Goal: Information Seeking & Learning: Learn about a topic

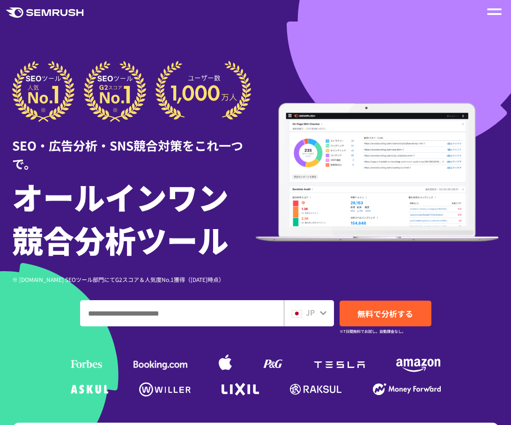
click at [322, 315] on icon at bounding box center [322, 312] width 7 height 7
click at [301, 313] on img at bounding box center [297, 313] width 10 height 7
click at [308, 312] on span "JP" at bounding box center [310, 312] width 9 height 11
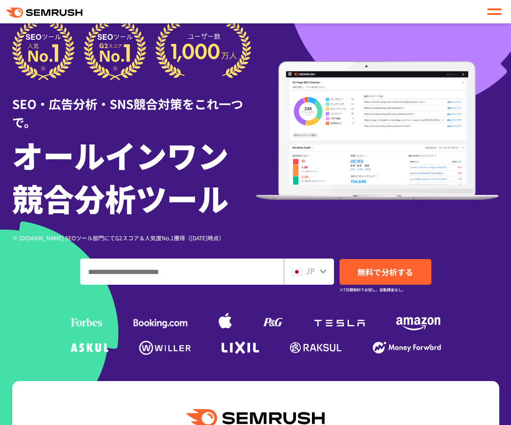
scroll to position [94, 0]
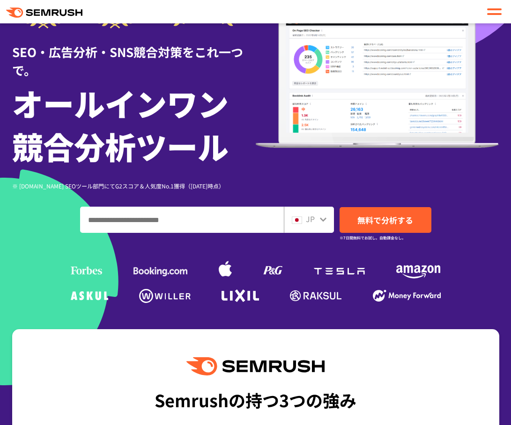
click at [320, 212] on div "JP" at bounding box center [309, 220] width 50 height 26
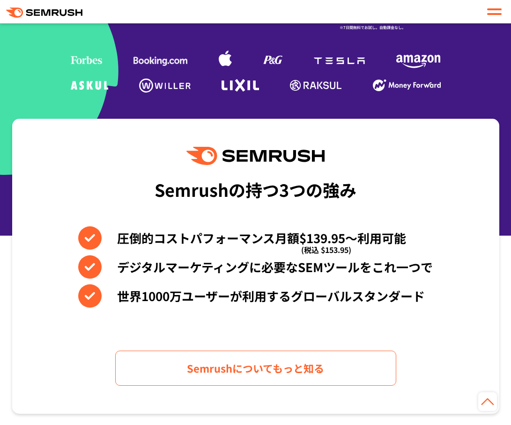
scroll to position [47, 0]
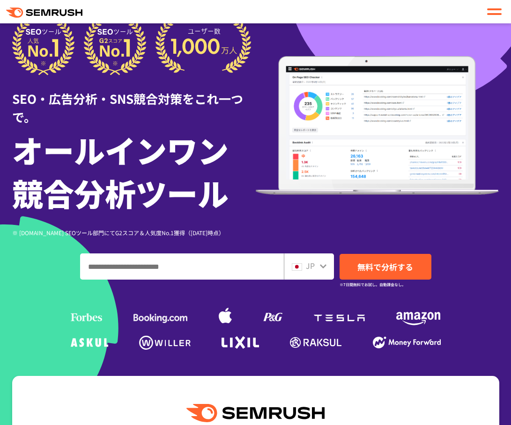
click at [309, 268] on span "JP" at bounding box center [310, 265] width 9 height 11
click at [323, 276] on div "JP" at bounding box center [309, 267] width 50 height 26
click at [324, 272] on div "JP" at bounding box center [309, 267] width 50 height 26
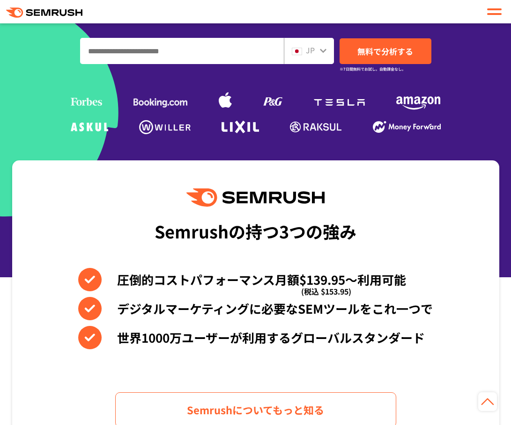
scroll to position [0, 0]
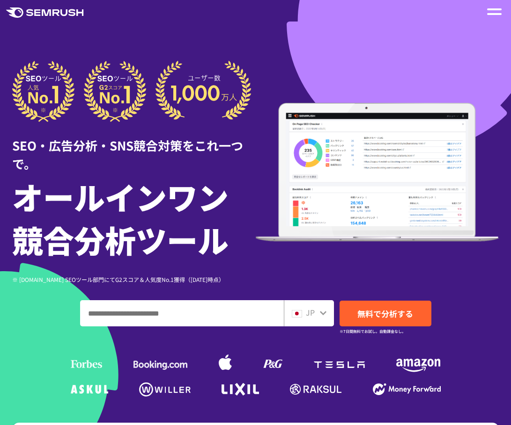
click at [500, 1] on header ".cls-1 {fill: #fff;} .cls {fill: #FF642D;} .cls {fill: #FF642D;} .cls {fill: #F…" at bounding box center [255, 11] width 511 height 23
click at [496, 8] on span at bounding box center [494, 9] width 15 height 2
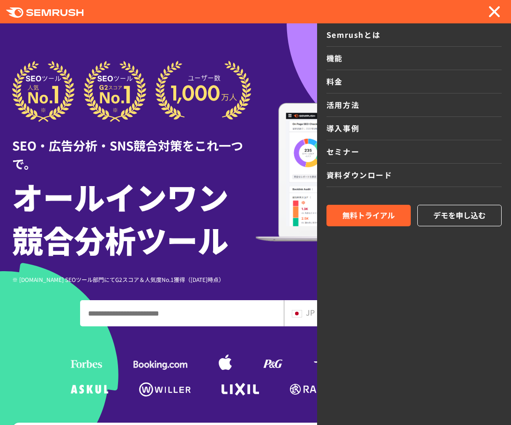
click at [45, 230] on h1 "オールインワン 競合分析ツール" at bounding box center [133, 218] width 243 height 86
click at [501, 14] on div at bounding box center [494, 11] width 15 height 11
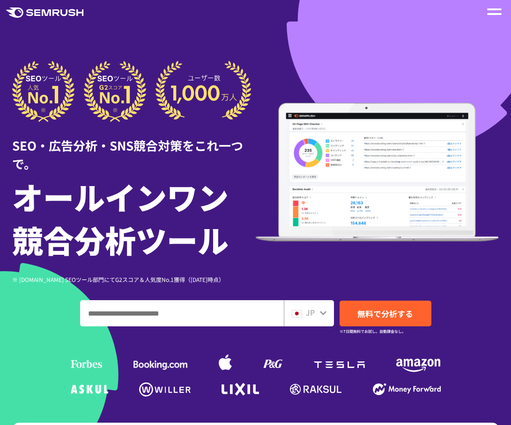
click at [301, 320] on div "JP" at bounding box center [309, 313] width 50 height 26
click at [302, 313] on div "JP" at bounding box center [307, 313] width 30 height 12
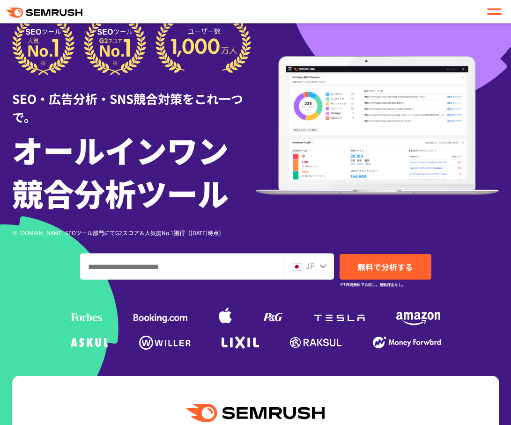
click at [321, 268] on icon at bounding box center [322, 266] width 7 height 7
click at [217, 268] on input "ドメイン、キーワードまたはURLを入力してください" at bounding box center [181, 266] width 203 height 25
paste input "**********"
type input "**********"
drag, startPoint x: 215, startPoint y: 264, endPoint x: 36, endPoint y: 252, distance: 178.7
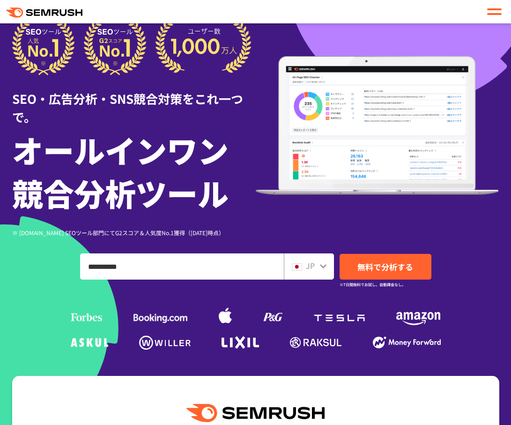
click at [44, 254] on div "**********" at bounding box center [255, 267] width 487 height 26
click at [242, 264] on input "ドメイン、キーワードまたはURLを入力してください" at bounding box center [181, 266] width 203 height 25
paste input "**********"
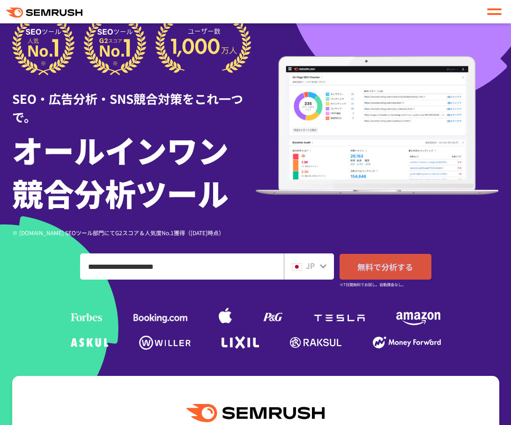
type input "**********"
click at [392, 272] on span "無料で分析する" at bounding box center [385, 267] width 56 height 12
click at [492, 8] on div at bounding box center [494, 11] width 15 height 11
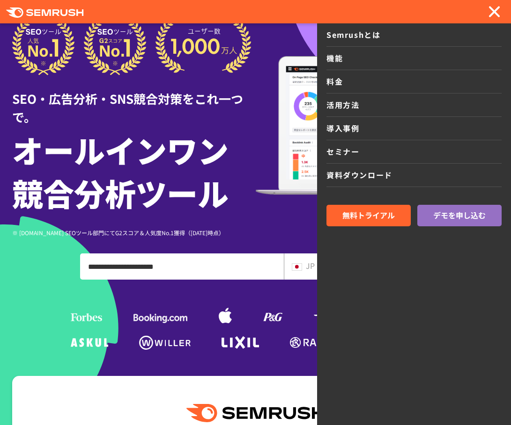
click at [492, 8] on span at bounding box center [494, 12] width 12 height 12
